Goal: Navigation & Orientation: Understand site structure

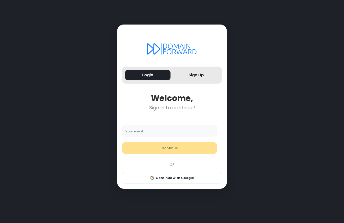
click at [162, 128] on input "Your email" at bounding box center [169, 132] width 95 height 12
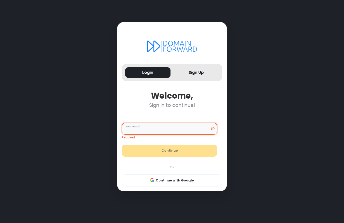
type input "**********"
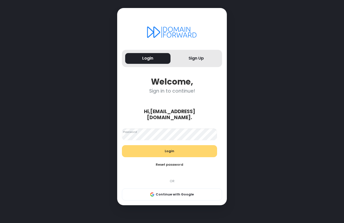
click at [163, 152] on button "Login" at bounding box center [169, 151] width 95 height 12
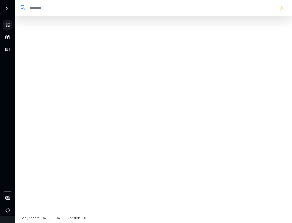
click at [66, 66] on div at bounding box center [153, 114] width 277 height 197
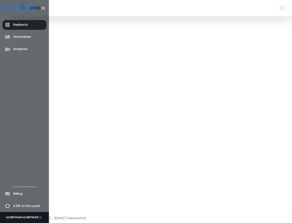
click at [7, 21] on link "Redirects" at bounding box center [25, 25] width 44 height 10
click at [8, 22] on icon "aside-dashboard" at bounding box center [7, 24] width 5 height 5
click at [20, 37] on span "Hostnames" at bounding box center [22, 37] width 18 height 4
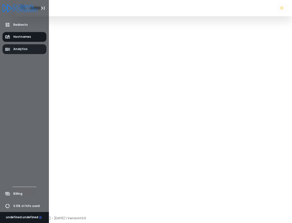
click at [19, 53] on link "Analytics" at bounding box center [25, 49] width 44 height 10
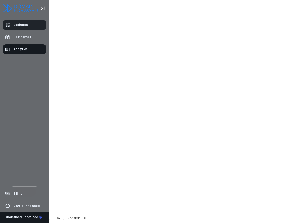
click at [14, 26] on span "Redirects" at bounding box center [20, 25] width 15 height 4
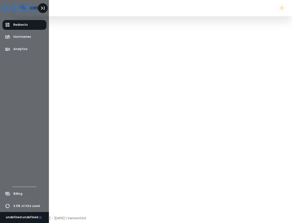
click at [38, 9] on button "Toggle Aside" at bounding box center [43, 8] width 10 height 10
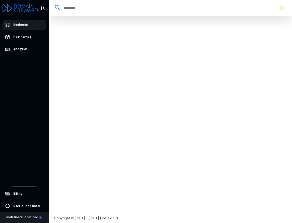
click at [26, 9] on icon "Logo" at bounding box center [26, 8] width 24 height 8
click at [23, 25] on span "Redirects" at bounding box center [20, 25] width 15 height 4
click at [25, 206] on span "0.5% of hits used" at bounding box center [26, 206] width 26 height 4
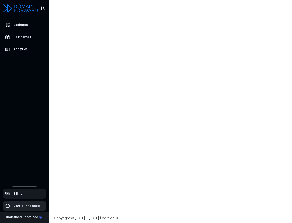
click at [25, 206] on span "0.5% of hits used" at bounding box center [26, 206] width 26 height 4
click at [29, 33] on link "Hostnames" at bounding box center [25, 37] width 44 height 10
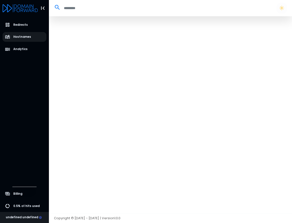
click at [30, 17] on div "Redirects Hostnames Analytics" at bounding box center [24, 101] width 49 height 171
click at [28, 27] on link "Redirects" at bounding box center [25, 25] width 44 height 10
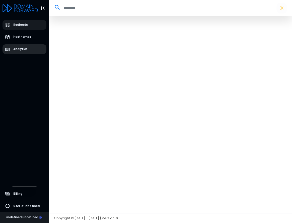
click at [31, 51] on link "Analytics" at bounding box center [25, 49] width 44 height 10
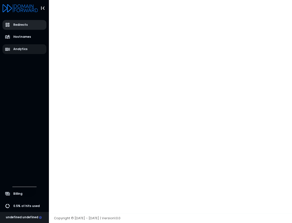
click at [29, 27] on link "Redirects" at bounding box center [25, 25] width 44 height 10
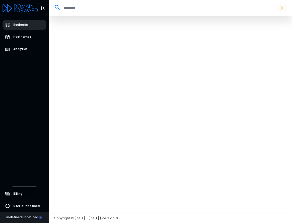
click at [29, 27] on link "Redirects" at bounding box center [25, 25] width 44 height 10
click at [33, 39] on link "Hostnames" at bounding box center [25, 37] width 44 height 10
